Goal: Information Seeking & Learning: Check status

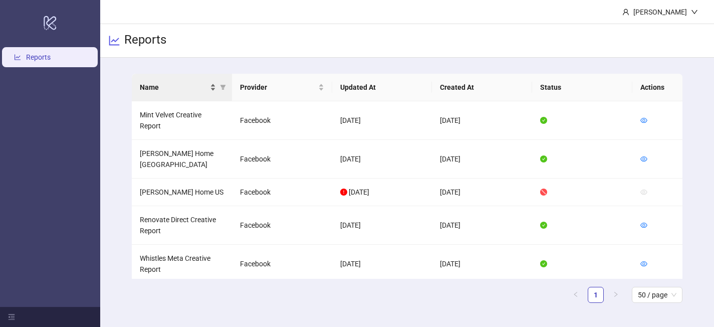
click at [213, 87] on div "Name" at bounding box center [178, 87] width 76 height 11
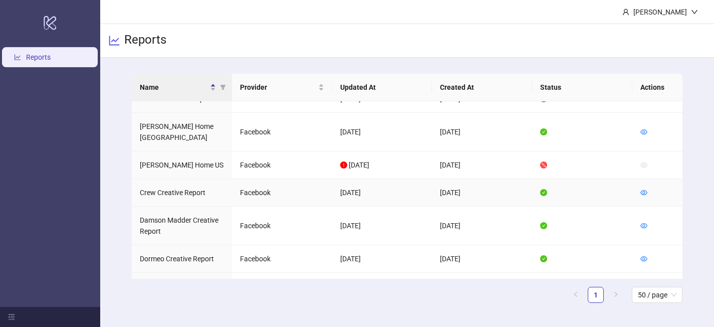
scroll to position [56, 0]
click at [644, 254] on icon "eye" at bounding box center [643, 257] width 7 height 7
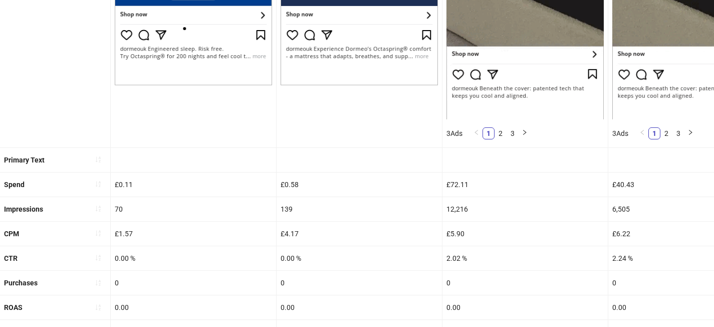
scroll to position [316, 0]
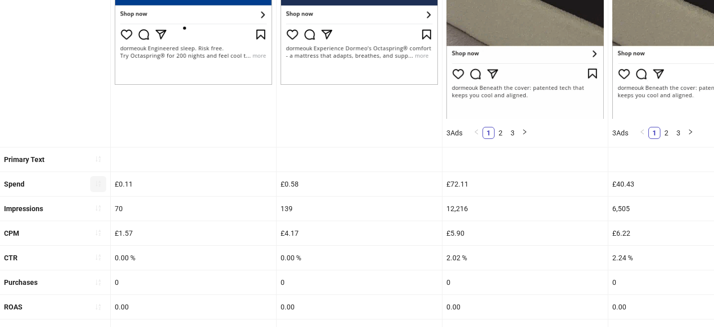
click at [95, 184] on icon "sort-ascending" at bounding box center [98, 183] width 7 height 7
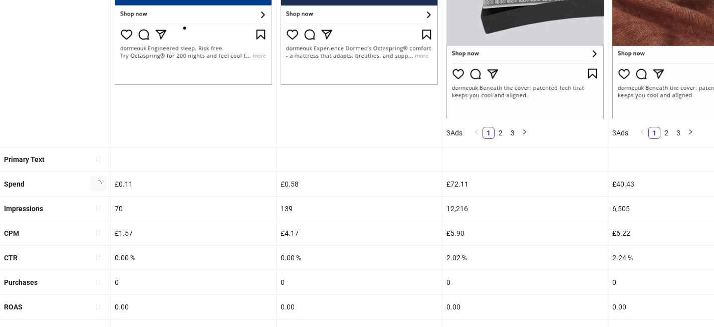
click at [95, 184] on icon "loading" at bounding box center [98, 183] width 7 height 7
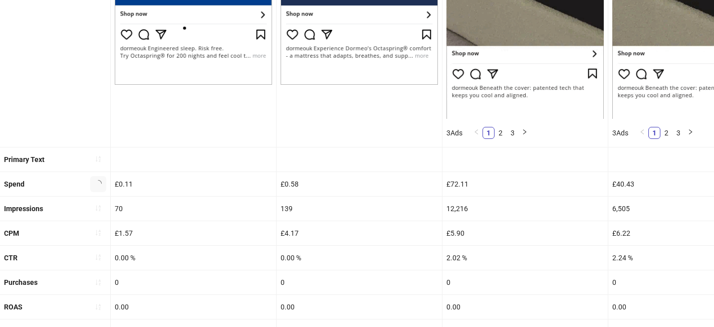
scroll to position [154, 0]
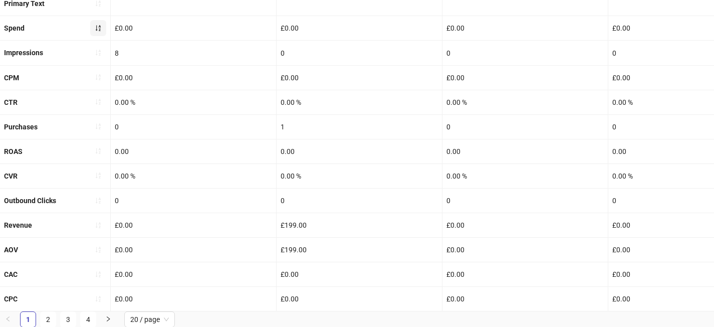
click at [98, 25] on icon "sort-ascending" at bounding box center [98, 28] width 7 height 7
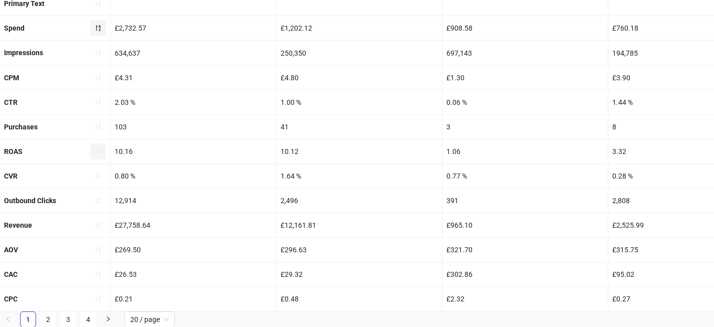
click at [95, 154] on span "button" at bounding box center [98, 151] width 7 height 8
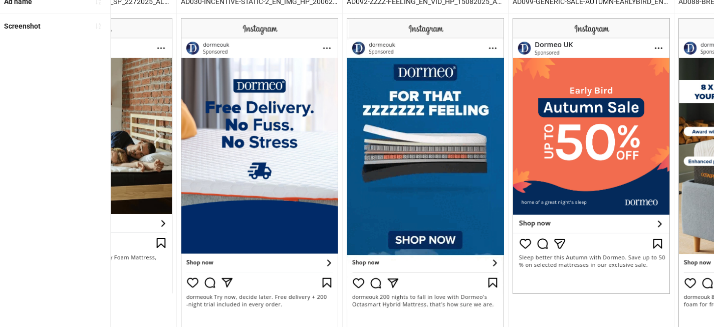
scroll to position [0, 1438]
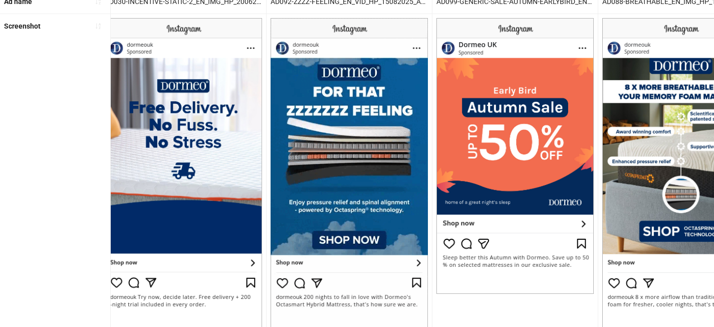
click at [120, 200] on img at bounding box center [183, 172] width 157 height 309
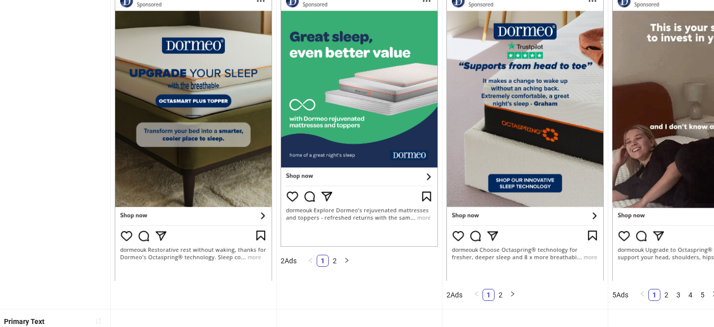
scroll to position [0, 0]
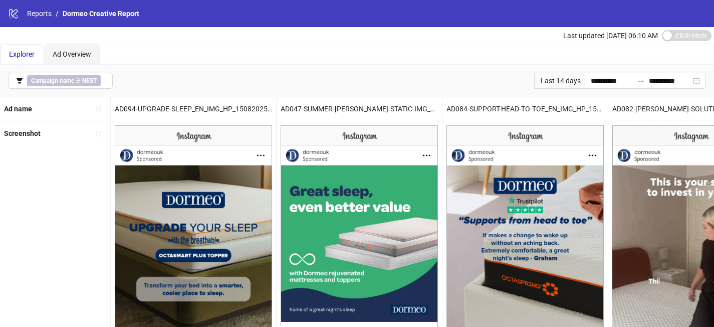
click at [561, 82] on div "Last 14 days" at bounding box center [559, 81] width 51 height 16
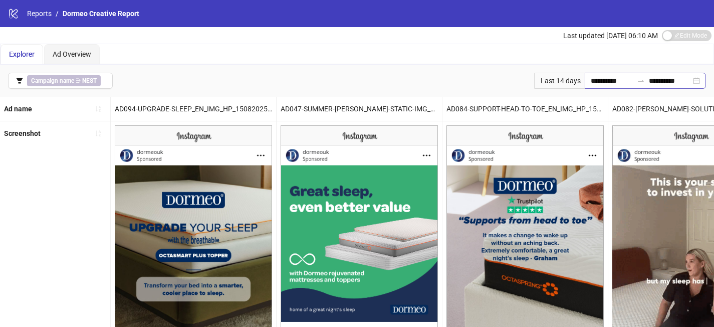
click at [585, 81] on div "**********" at bounding box center [645, 81] width 121 height 16
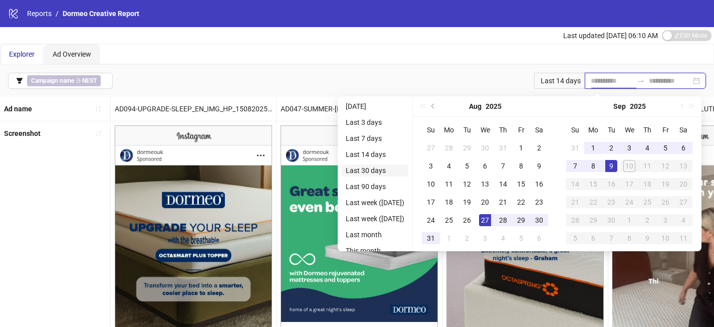
type input "**********"
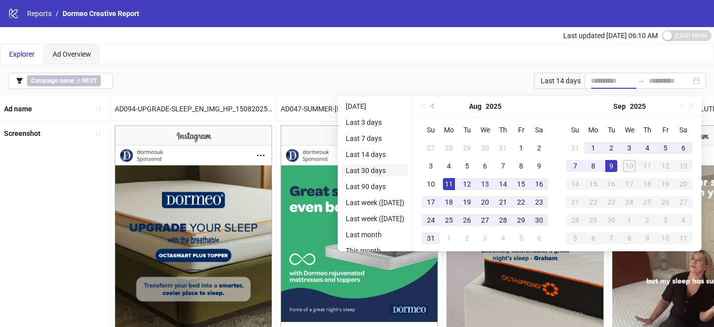
click at [399, 167] on li "Last 30 days" at bounding box center [375, 170] width 67 height 12
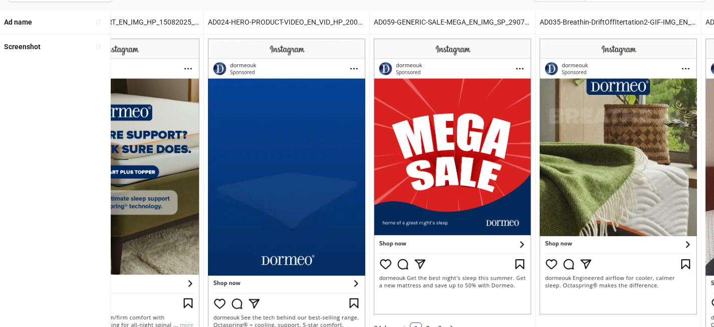
scroll to position [0, 2393]
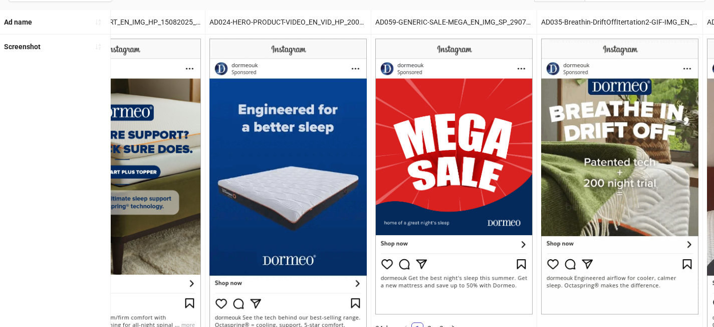
drag, startPoint x: 303, startPoint y: 131, endPoint x: 329, endPoint y: 2, distance: 131.9
